Goal: Task Accomplishment & Management: Complete application form

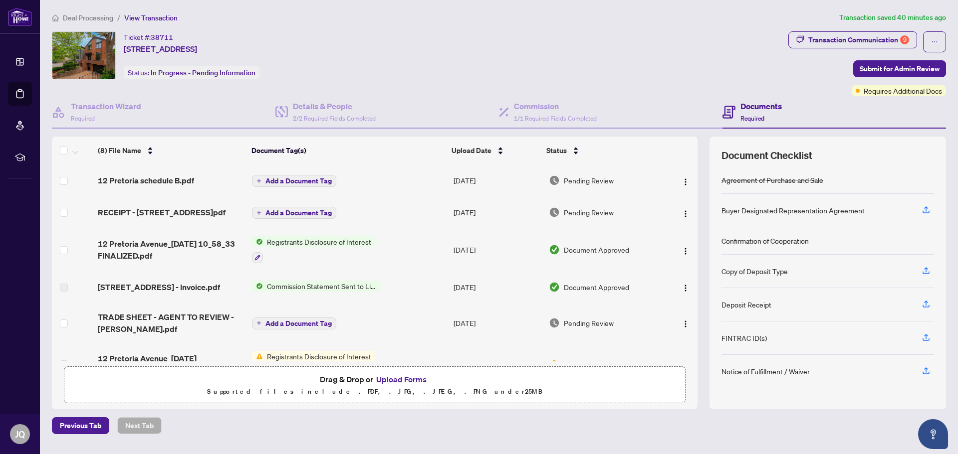
scroll to position [20, 0]
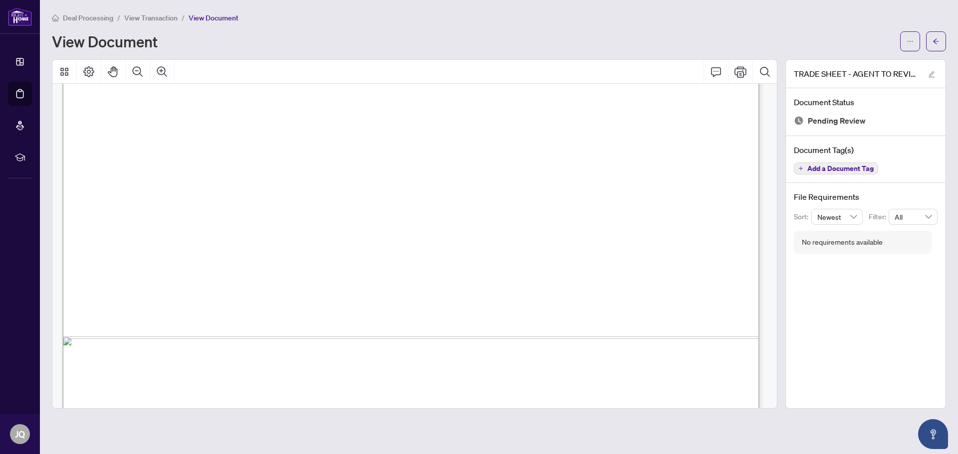
scroll to position [549, 0]
click at [143, 15] on span "View Transaction" at bounding box center [150, 17] width 53 height 9
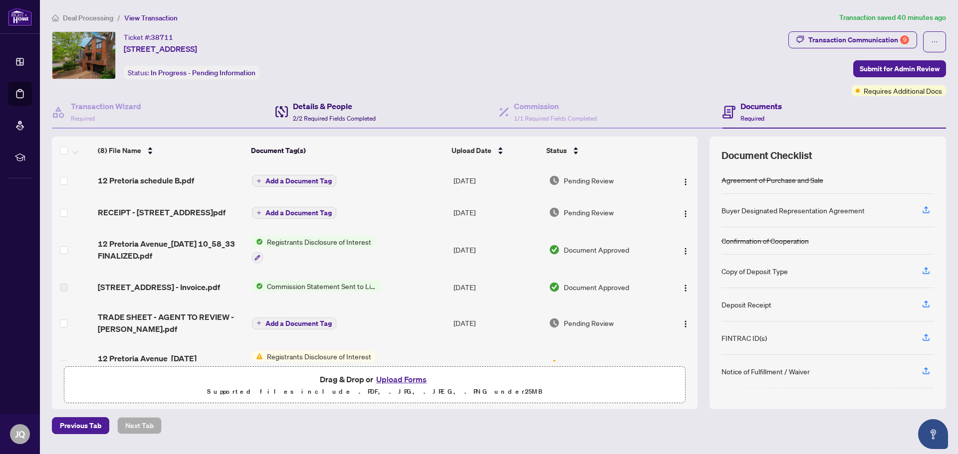
click at [334, 107] on h4 "Details & People" at bounding box center [334, 106] width 83 height 12
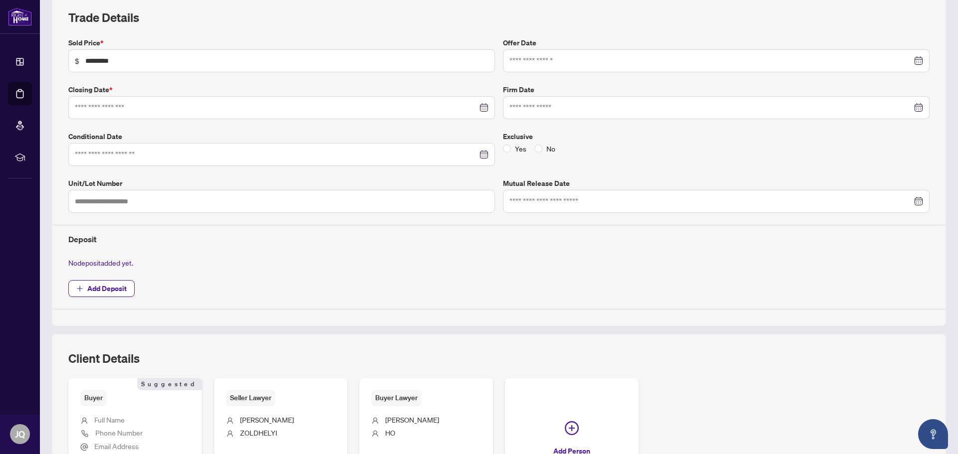
type input "**********"
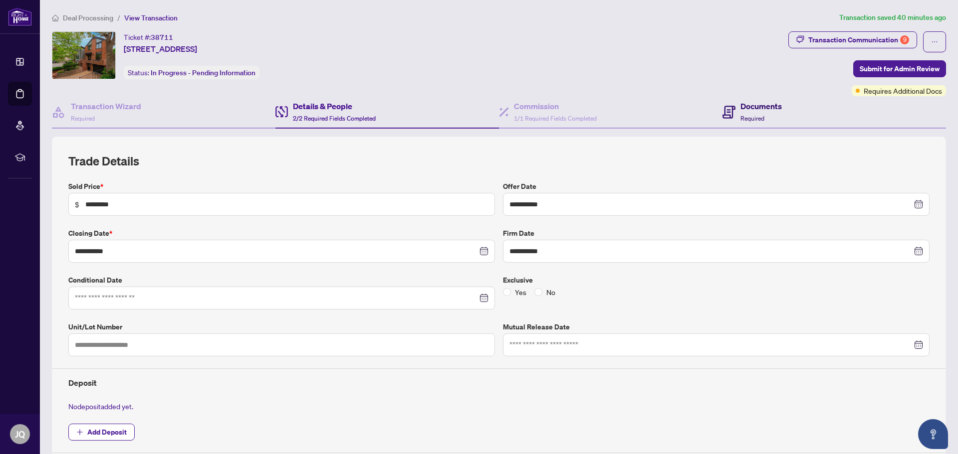
click at [740, 115] on span "Required" at bounding box center [752, 118] width 24 height 7
